Goal: Information Seeking & Learning: Learn about a topic

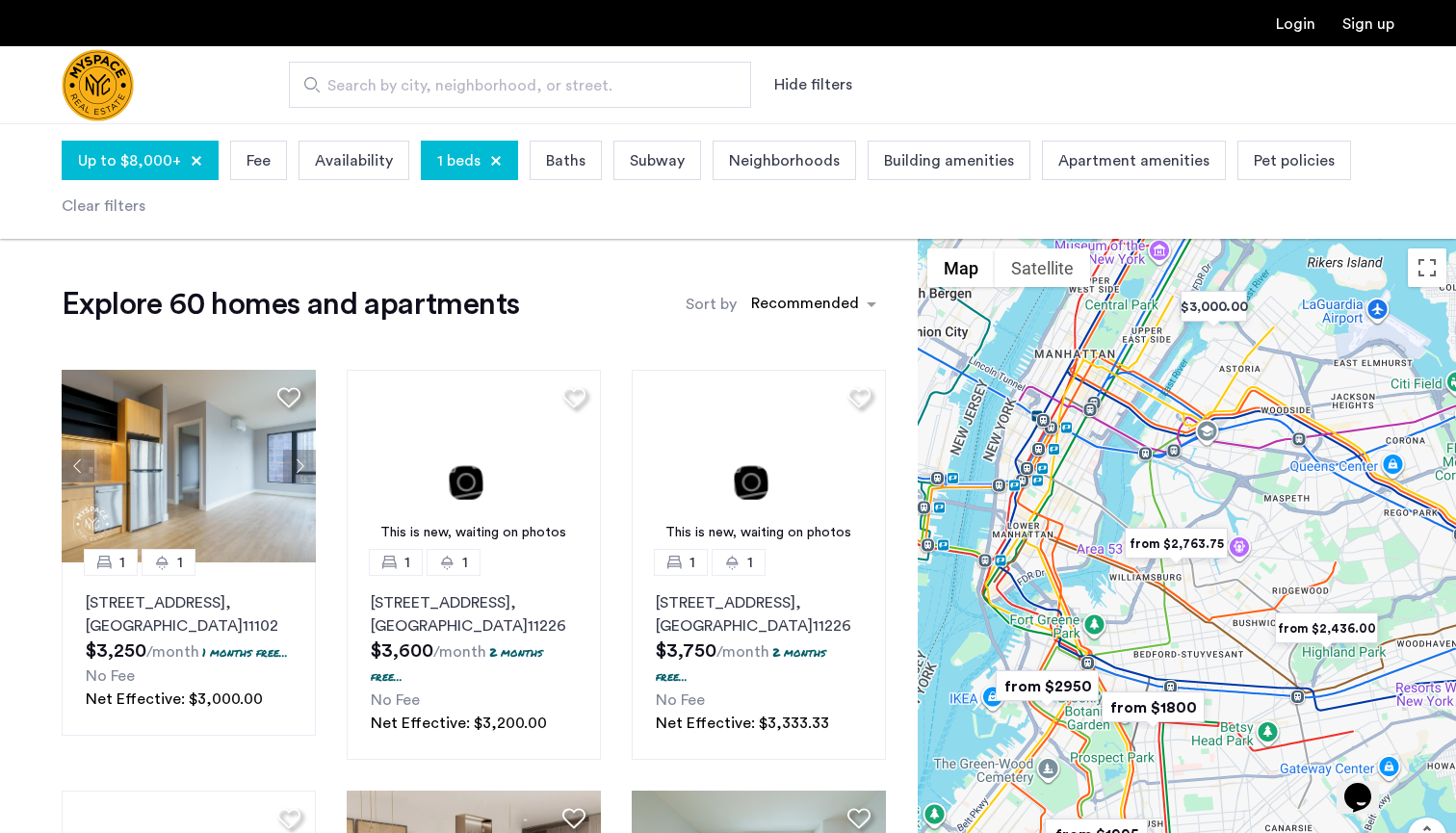
click at [607, 215] on div "Up to $8,000+ Fee Availability 1 beds Baths Subway Neighborhoods Building ameni…" at bounding box center [728, 181] width 1333 height 92
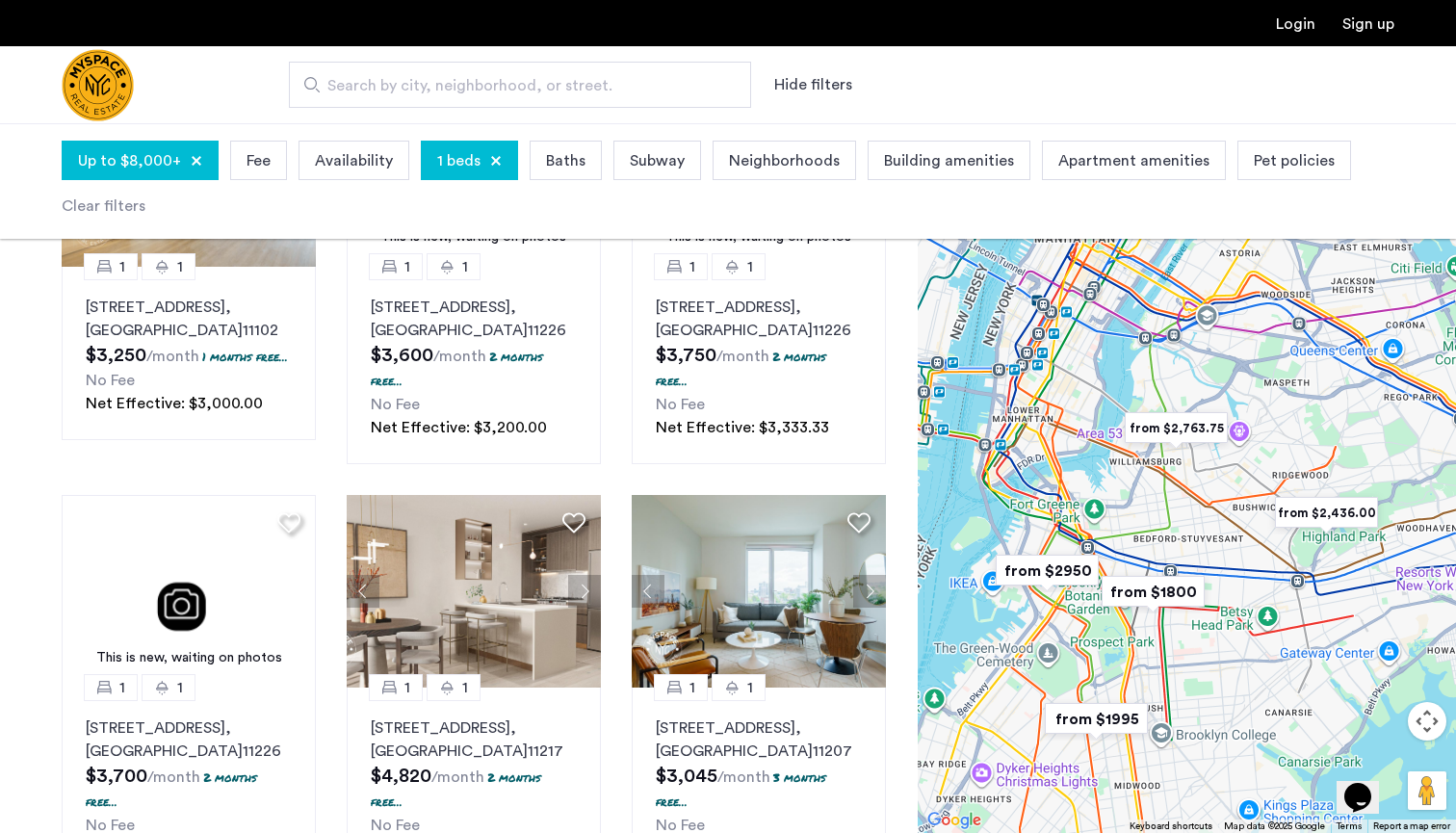
scroll to position [312, 0]
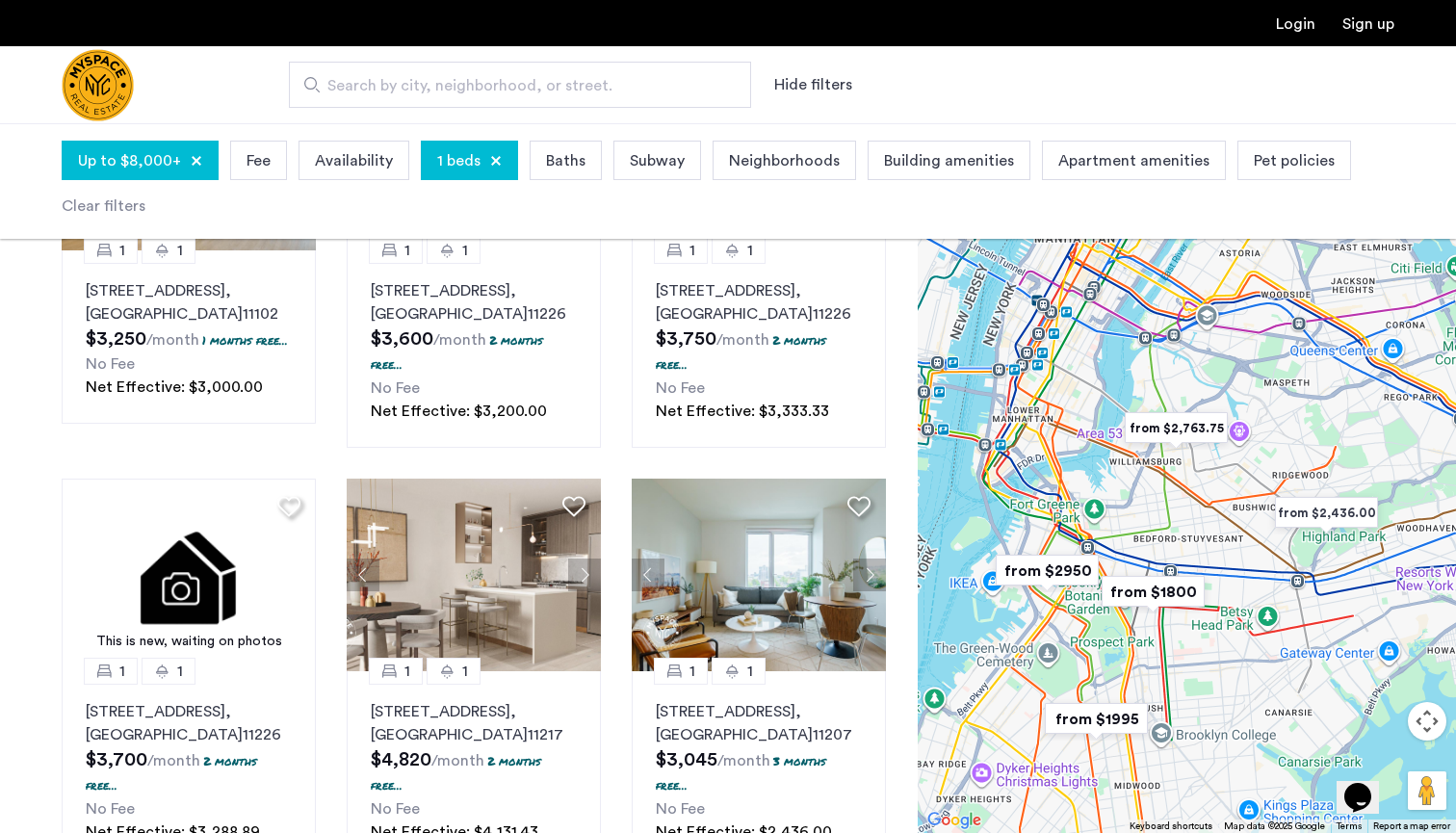
click at [1176, 587] on img "from $1800" at bounding box center [1153, 591] width 118 height 44
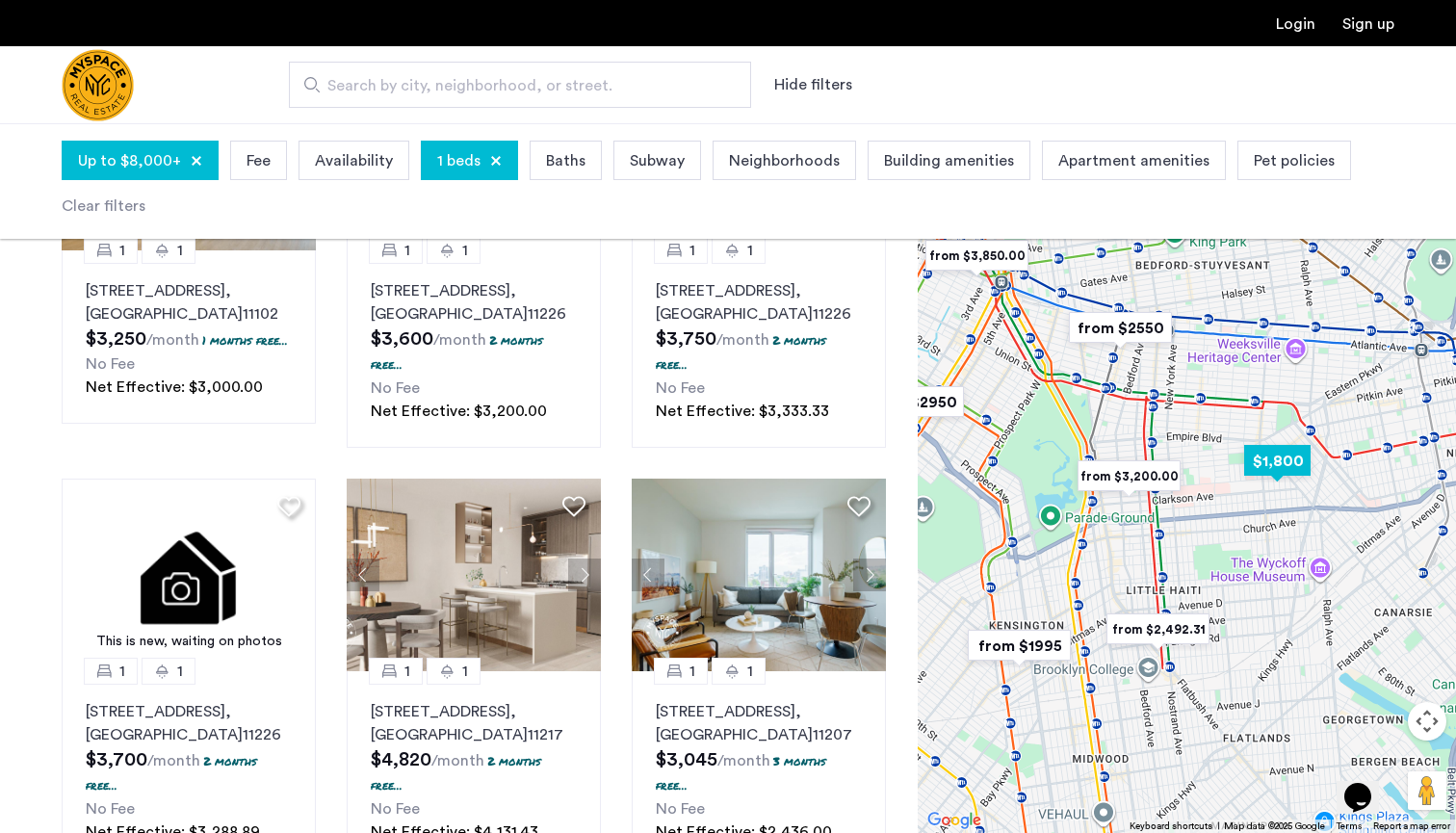
click at [1293, 459] on img "$1,800" at bounding box center [1277, 461] width 82 height 44
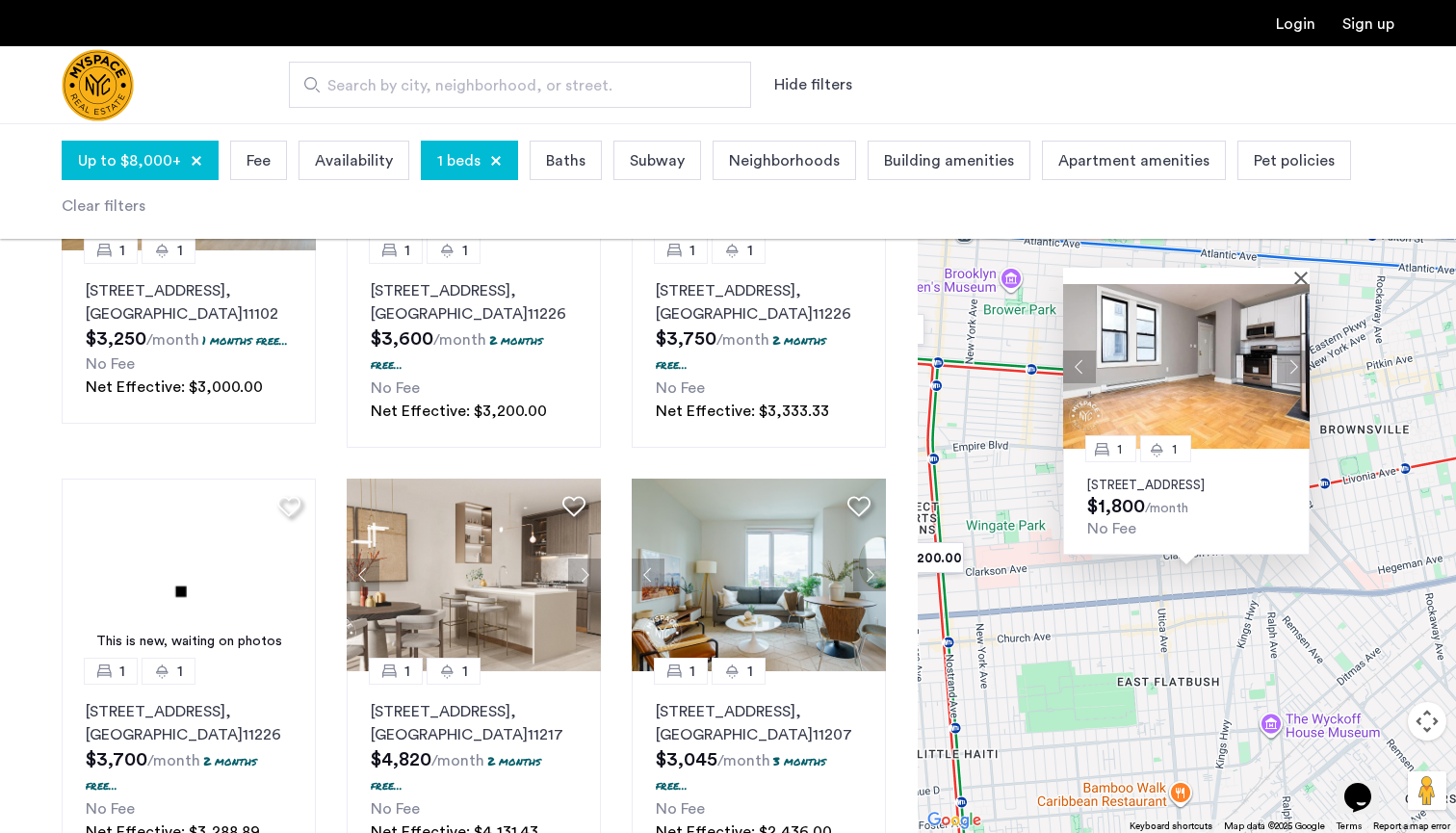
click at [1200, 352] on img at bounding box center [1186, 367] width 247 height 164
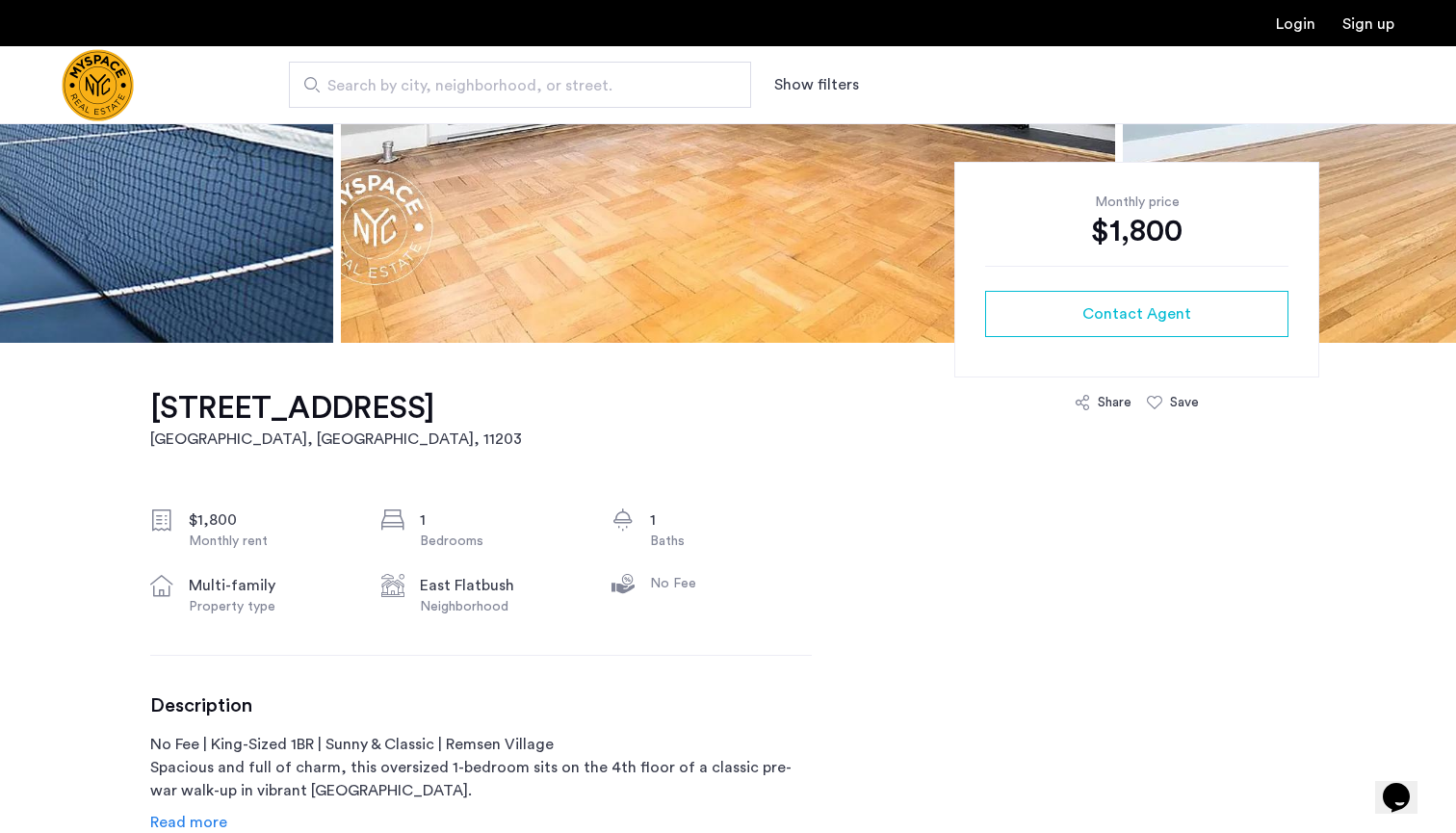
scroll to position [550, 0]
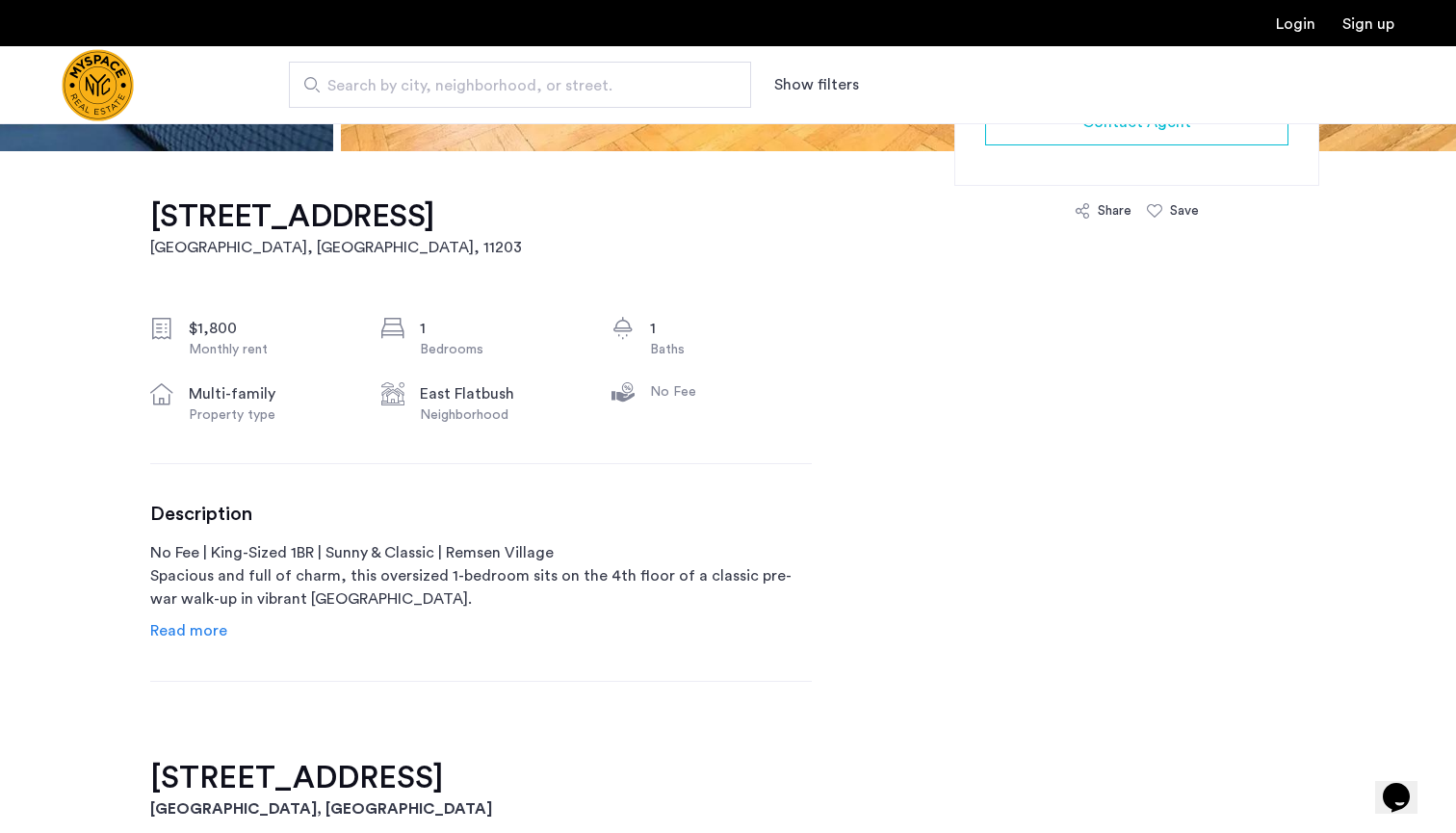
click at [196, 626] on span "Read more" at bounding box center [189, 631] width 77 height 15
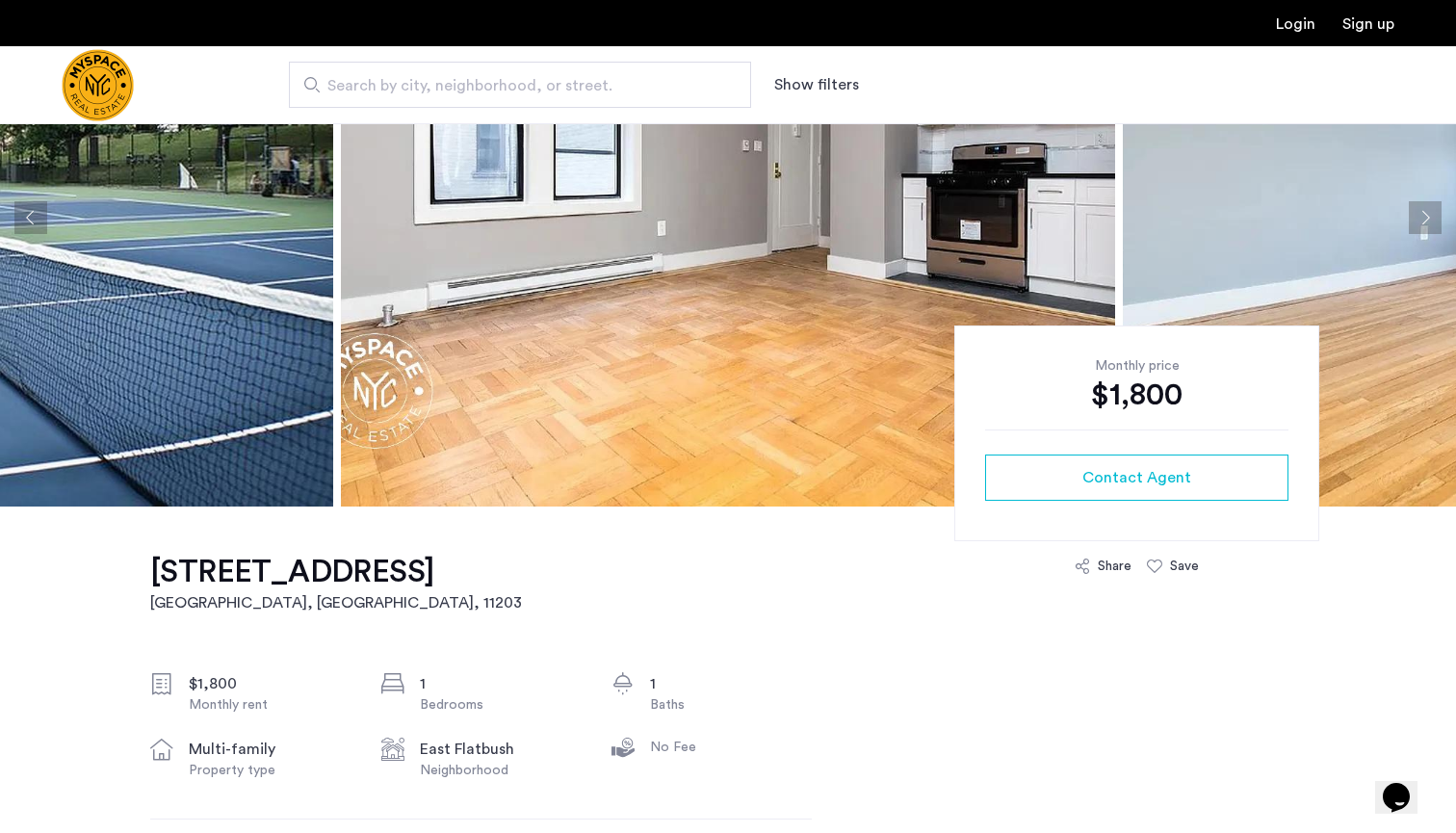
scroll to position [307, 0]
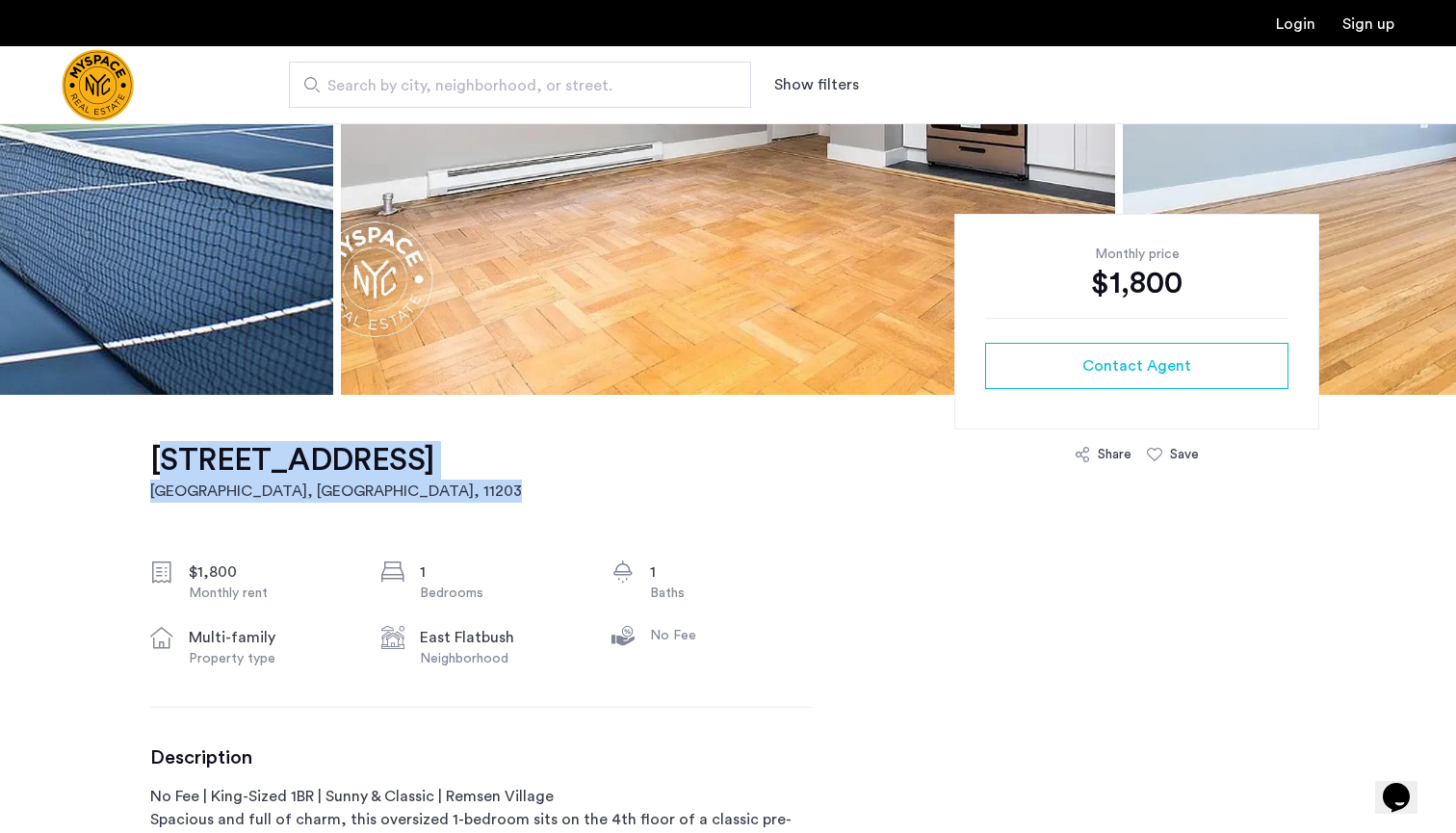
drag, startPoint x: 139, startPoint y: 453, endPoint x: 527, endPoint y: 452, distance: 388.0
click at [527, 452] on div "92 East 53 street, Unit 4H Brooklyn, NY , 11203 $1,800 Monthly rent 1 Bedrooms …" at bounding box center [481, 814] width 662 height 839
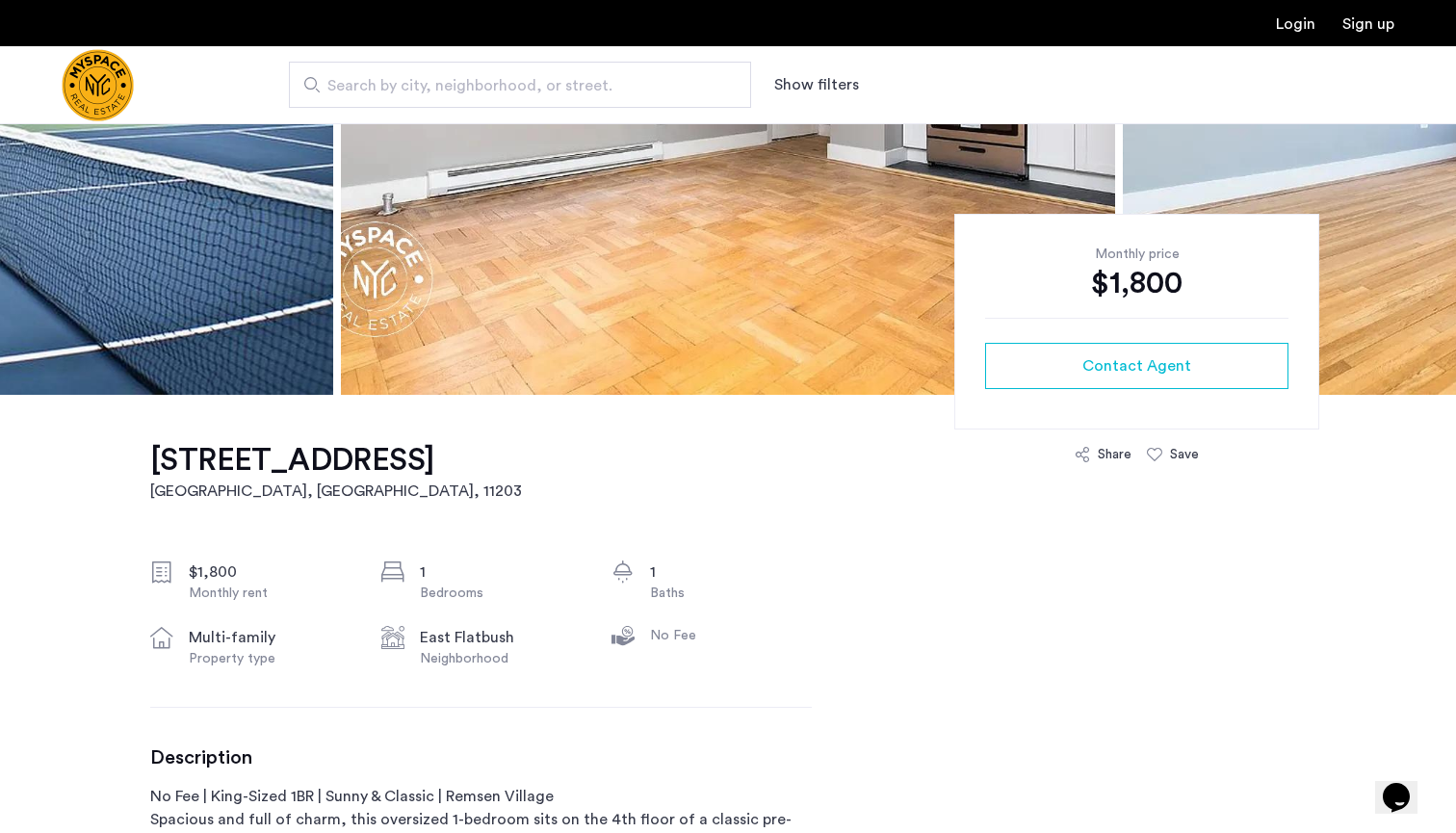
drag, startPoint x: 149, startPoint y: 448, endPoint x: 372, endPoint y: 458, distance: 223.2
copy h1 "92 East 53 street"
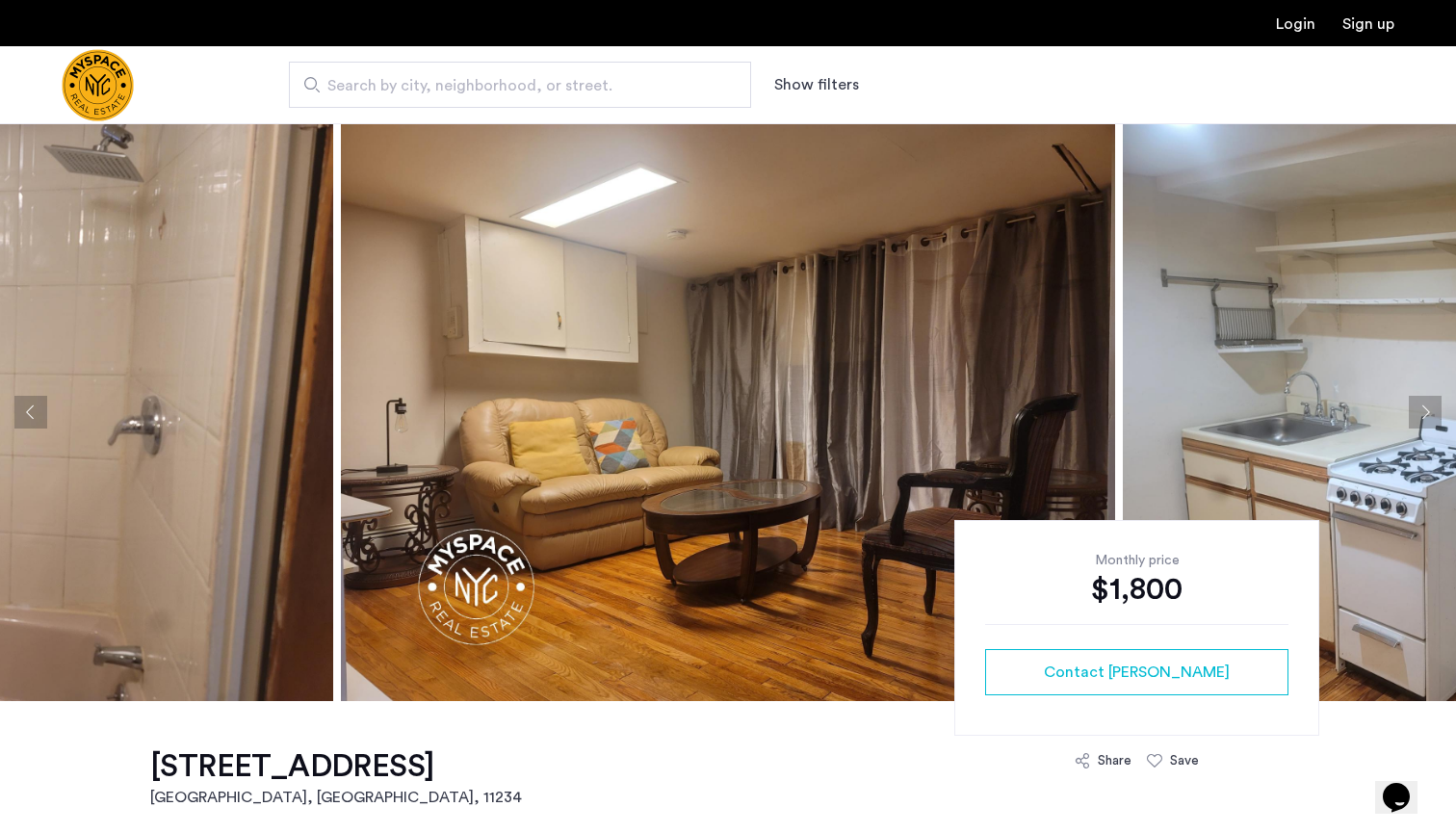
drag, startPoint x: 0, startPoint y: 0, endPoint x: 648, endPoint y: 811, distance: 1038.1
click at [1413, 415] on button "Next apartment" at bounding box center [1425, 412] width 33 height 33
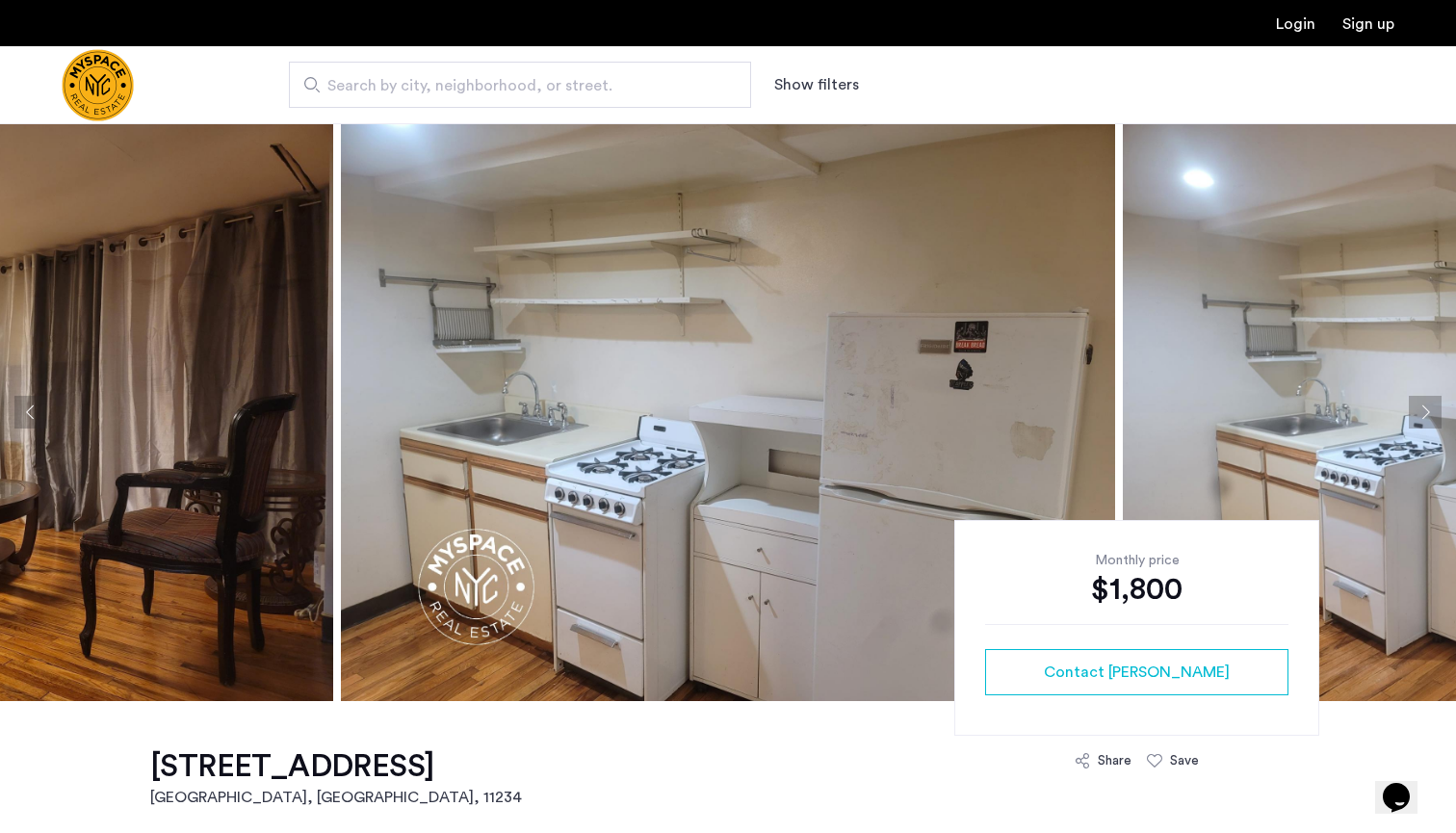
click at [1413, 415] on button "Next apartment" at bounding box center [1425, 412] width 33 height 33
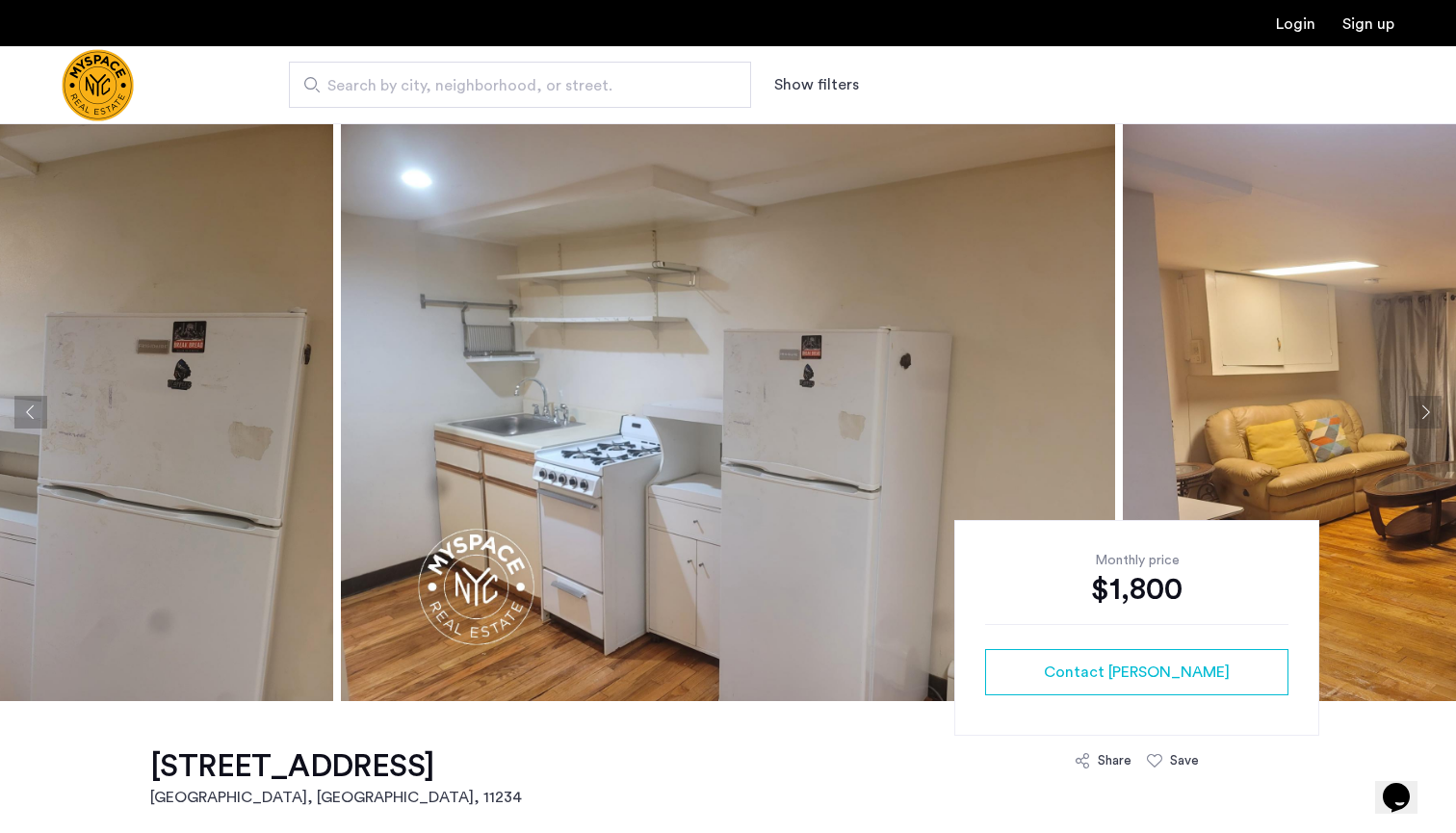
click at [1413, 415] on button "Next apartment" at bounding box center [1425, 412] width 33 height 33
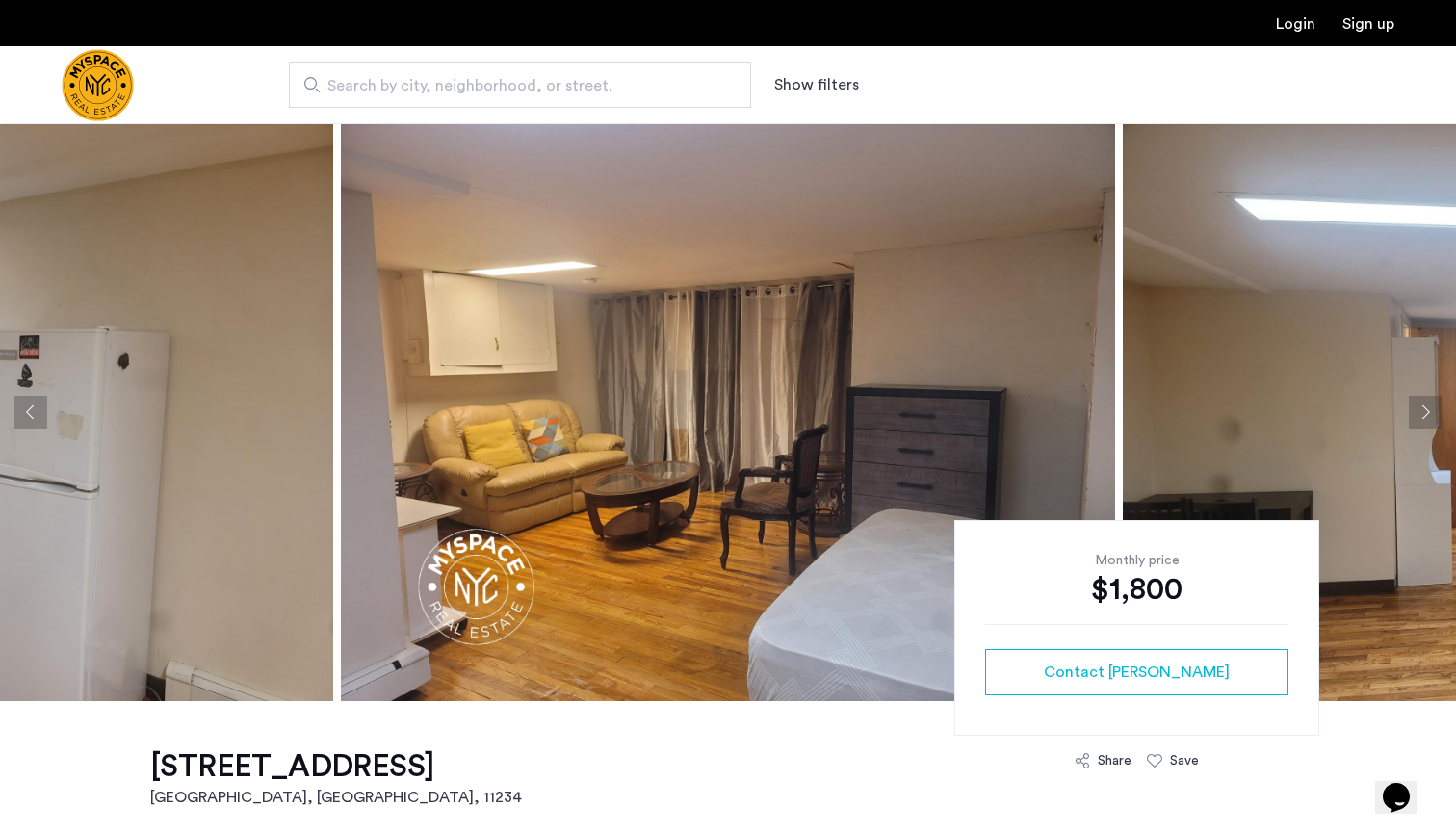
click at [1413, 415] on button "Next apartment" at bounding box center [1425, 412] width 33 height 33
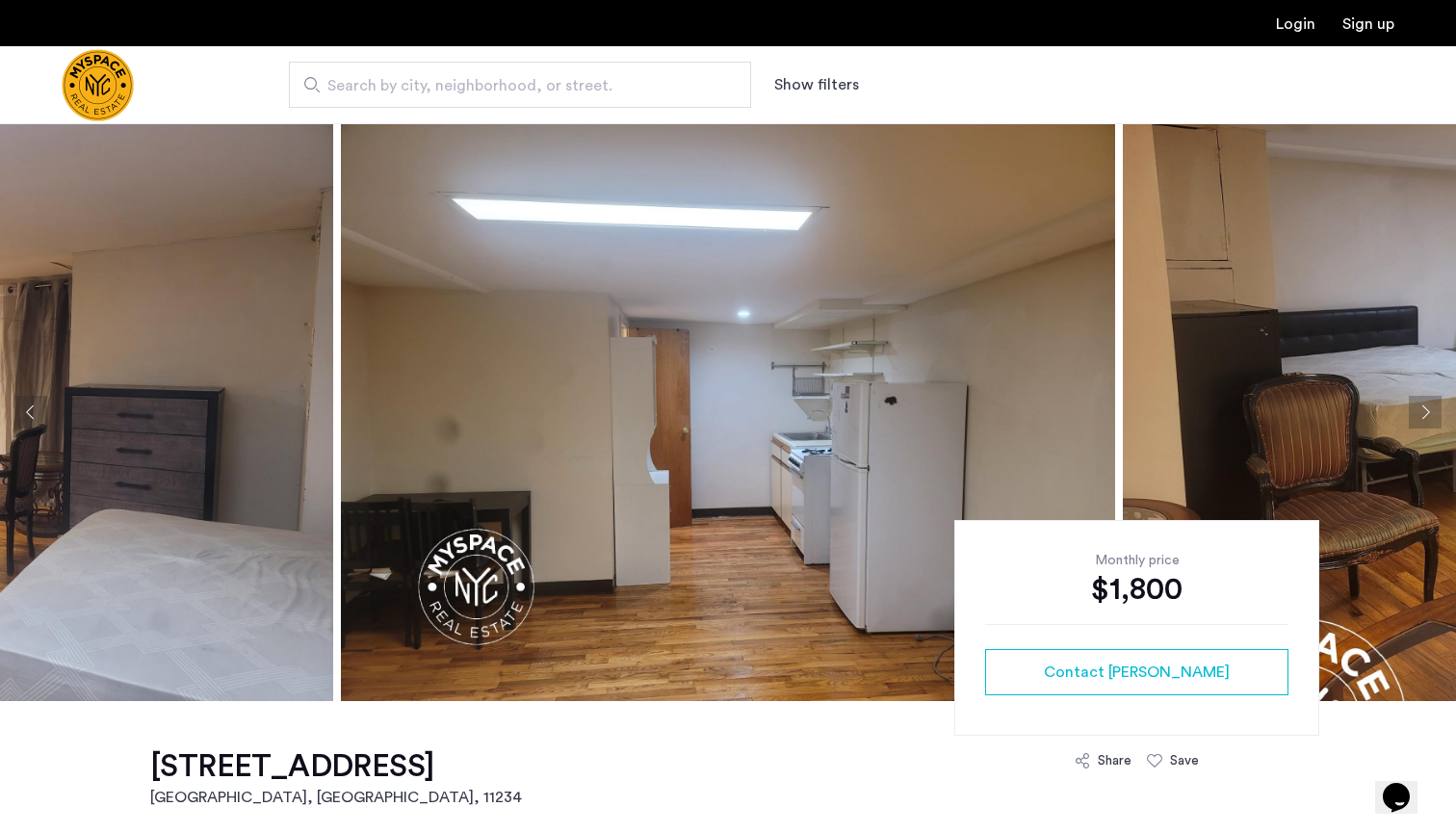
click at [1413, 415] on button "Next apartment" at bounding box center [1425, 412] width 33 height 33
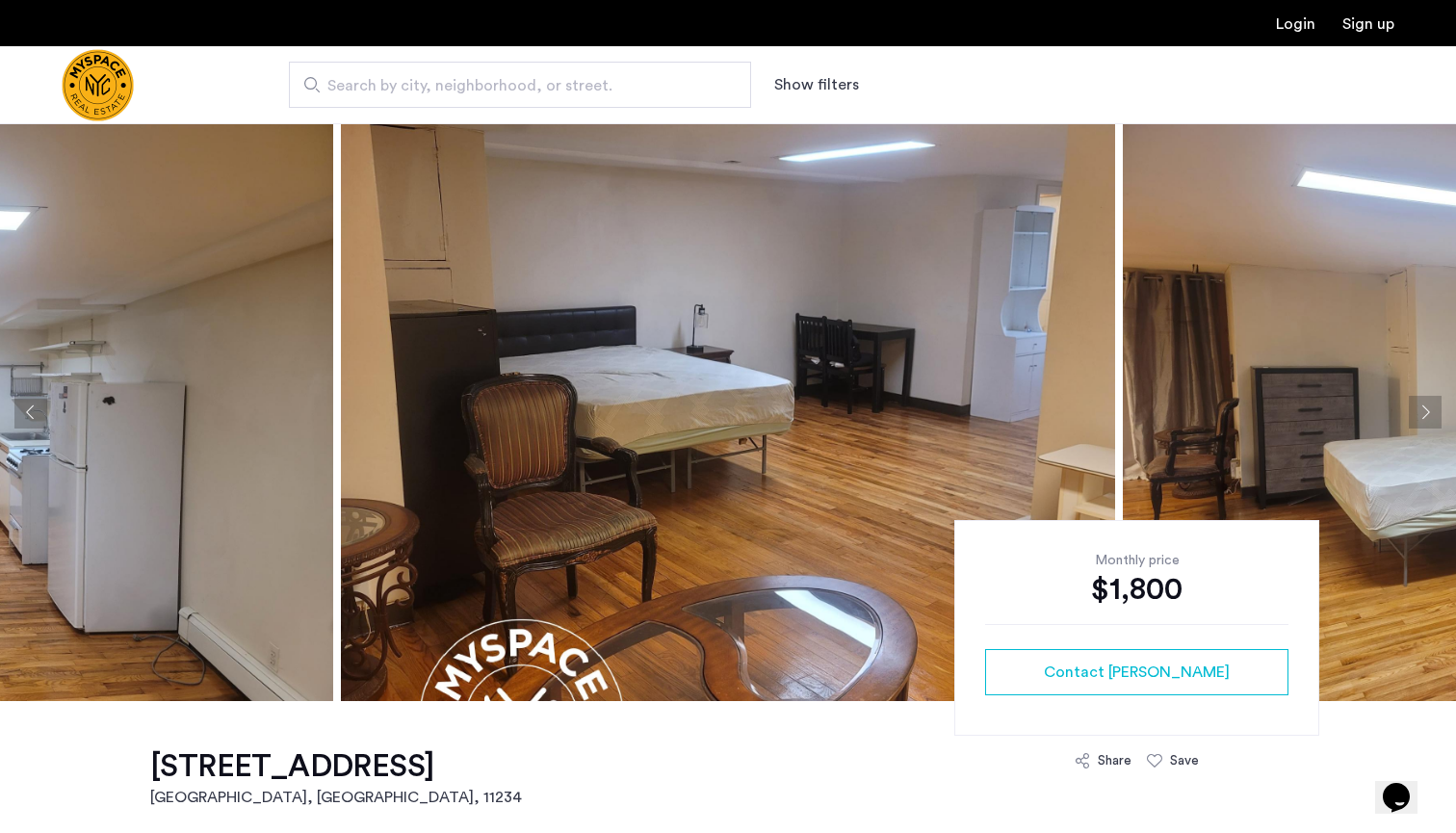
click at [1413, 415] on button "Next apartment" at bounding box center [1425, 412] width 33 height 33
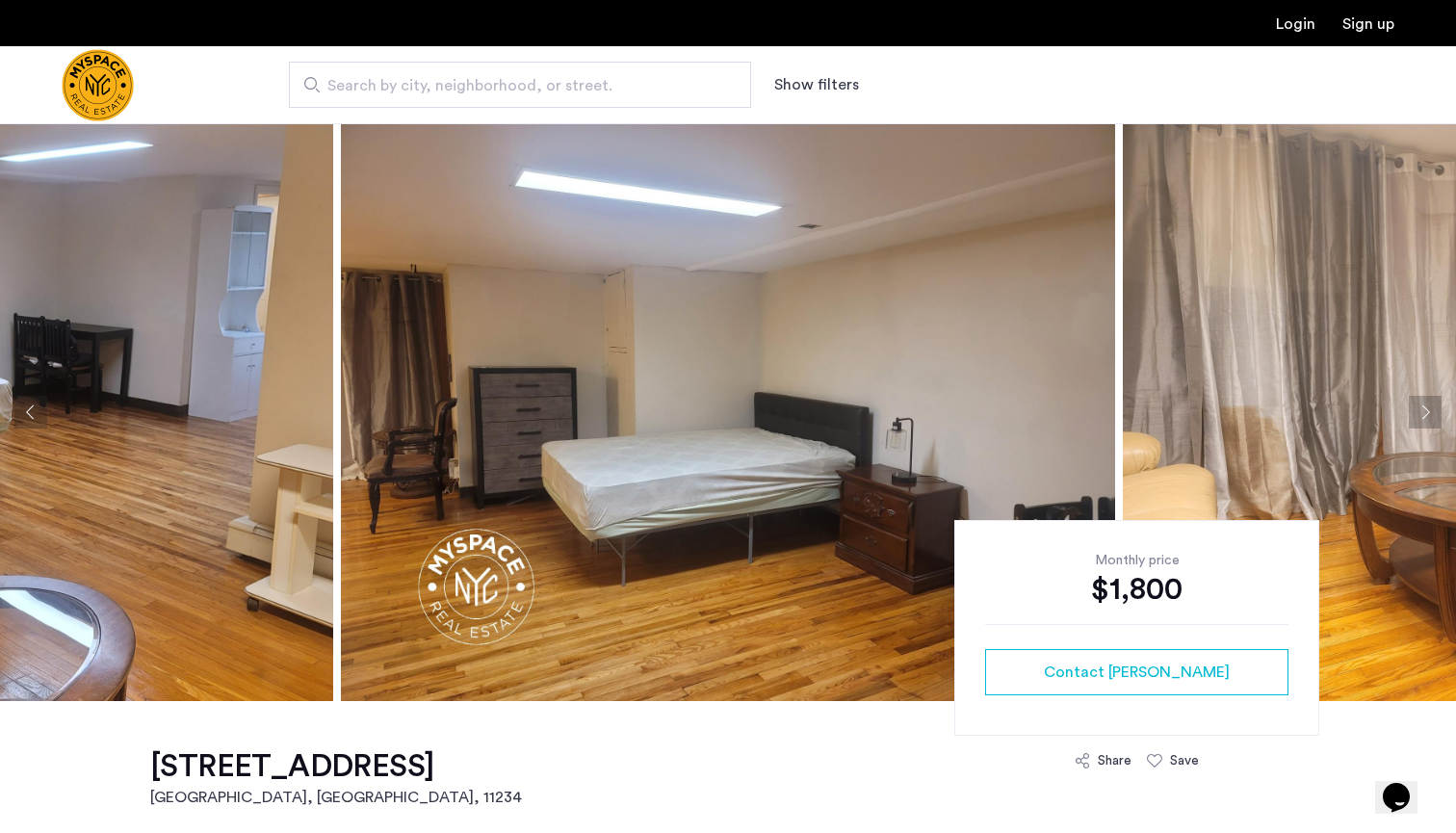
click at [1413, 415] on button "Next apartment" at bounding box center [1425, 412] width 33 height 33
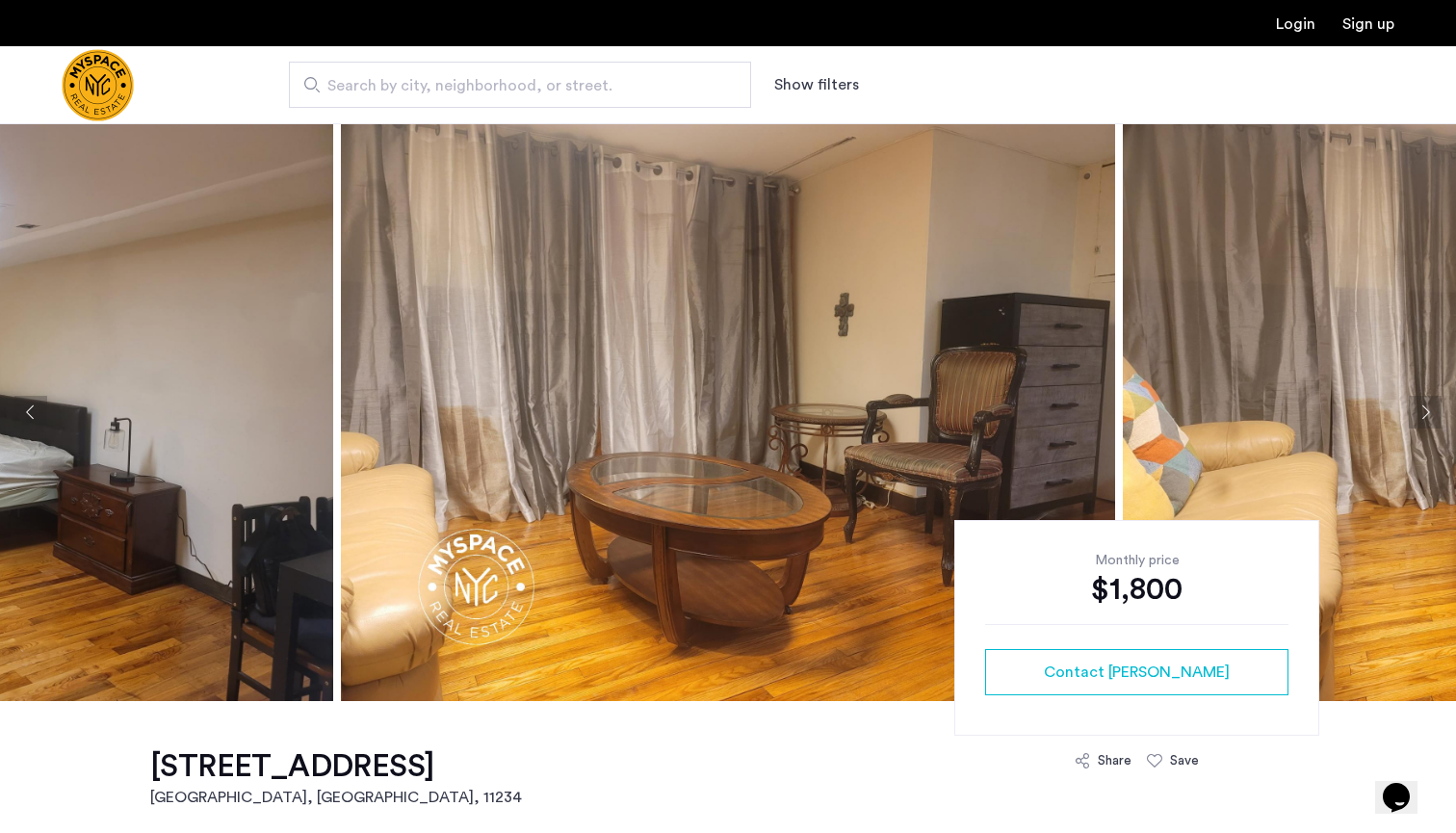
click at [1413, 415] on button "Next apartment" at bounding box center [1425, 412] width 33 height 33
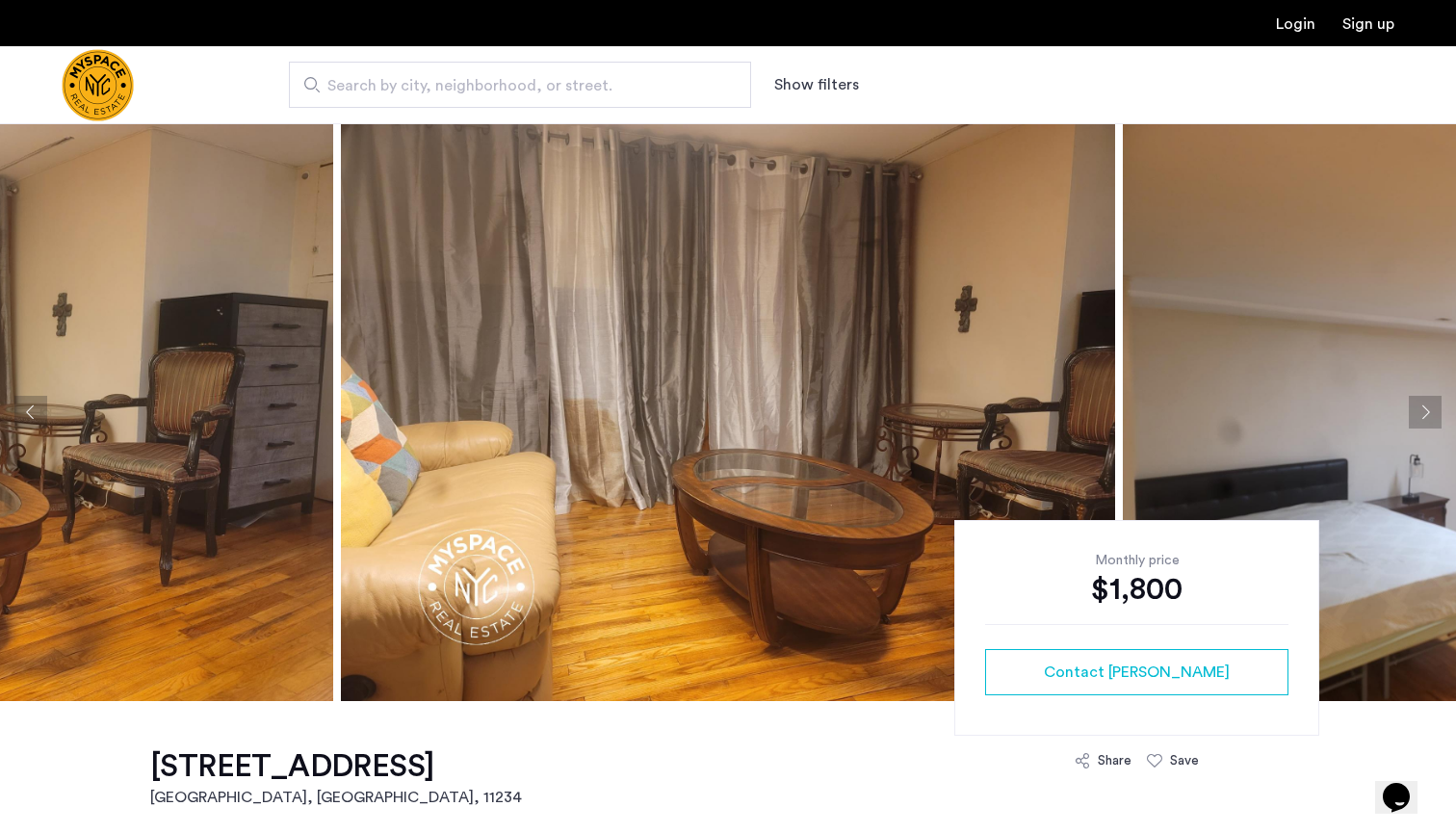
click at [1413, 415] on button "Next apartment" at bounding box center [1425, 412] width 33 height 33
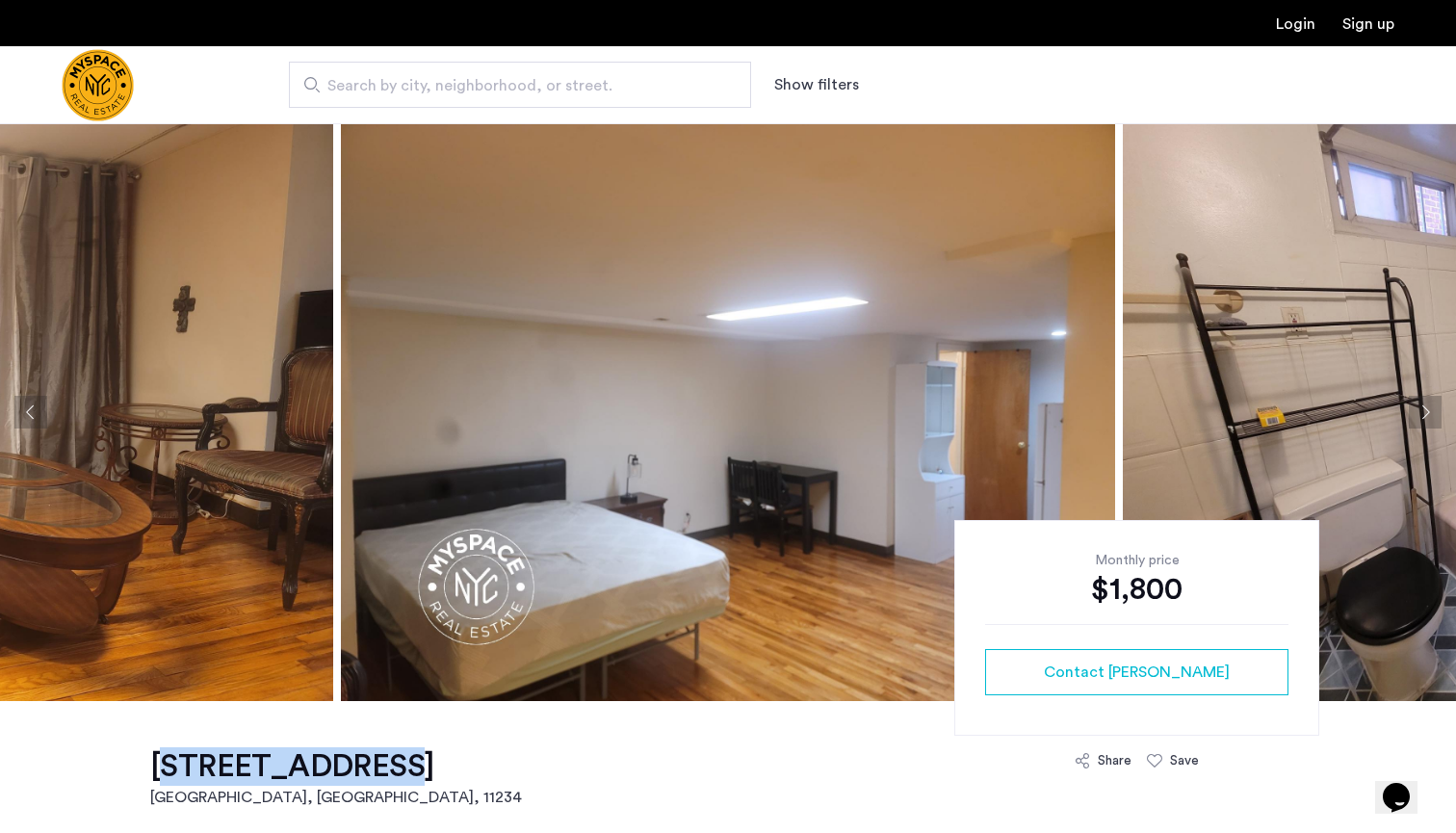
drag, startPoint x: 146, startPoint y: 765, endPoint x: 339, endPoint y: 774, distance: 193.2
copy h1 "1032 East 59th"
